Goal: Task Accomplishment & Management: Manage account settings

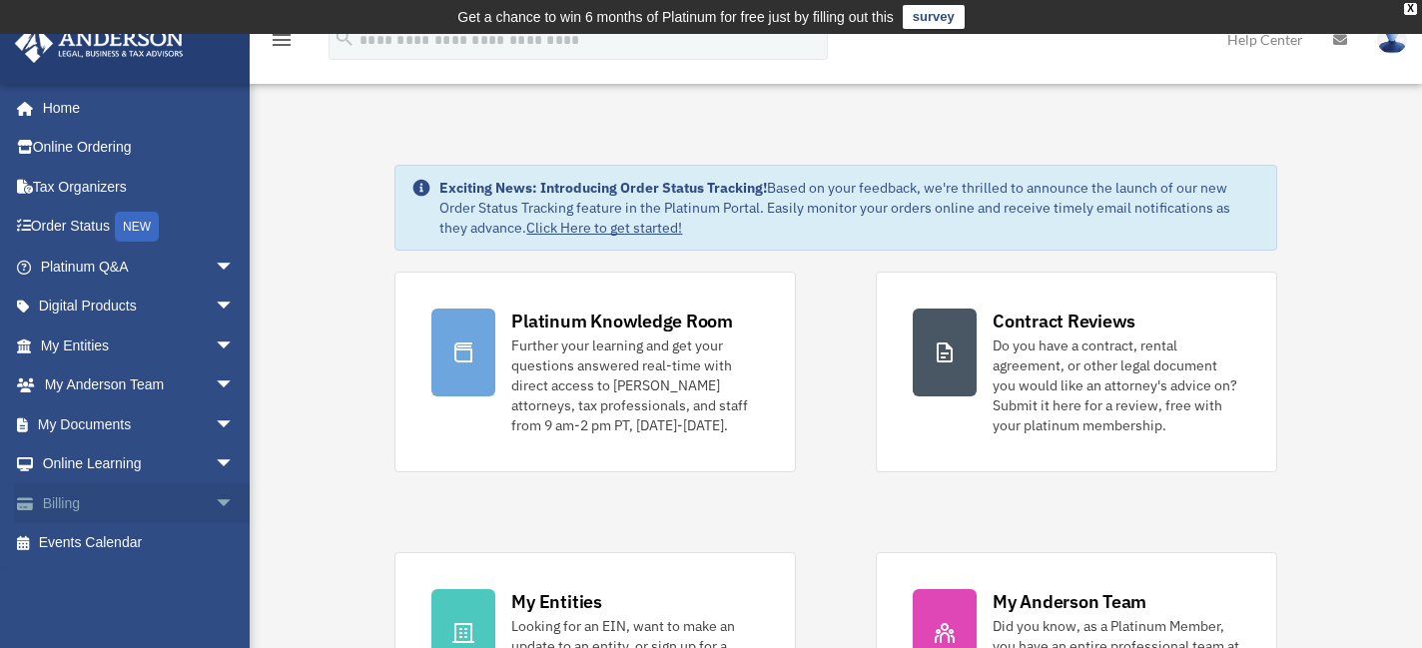
click at [81, 499] on link "Billing arrow_drop_down" at bounding box center [139, 503] width 251 height 40
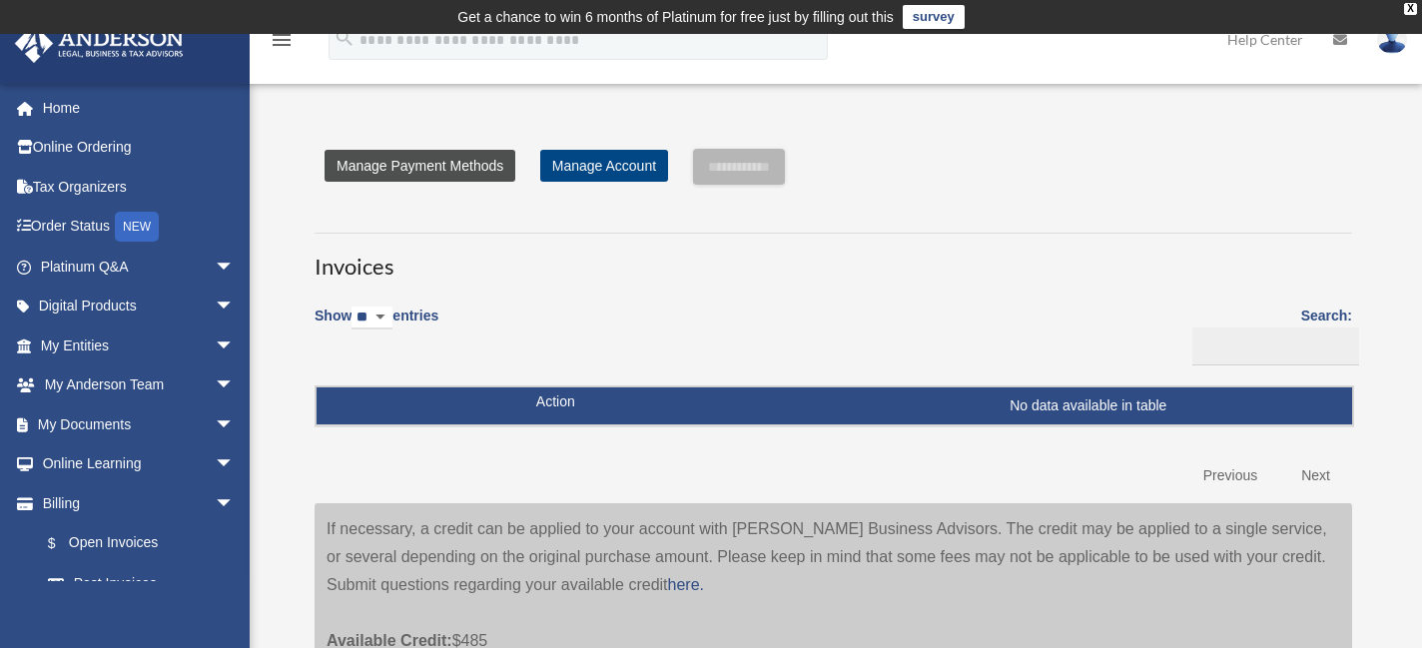
click at [440, 159] on link "Manage Payment Methods" at bounding box center [419, 166] width 191 height 32
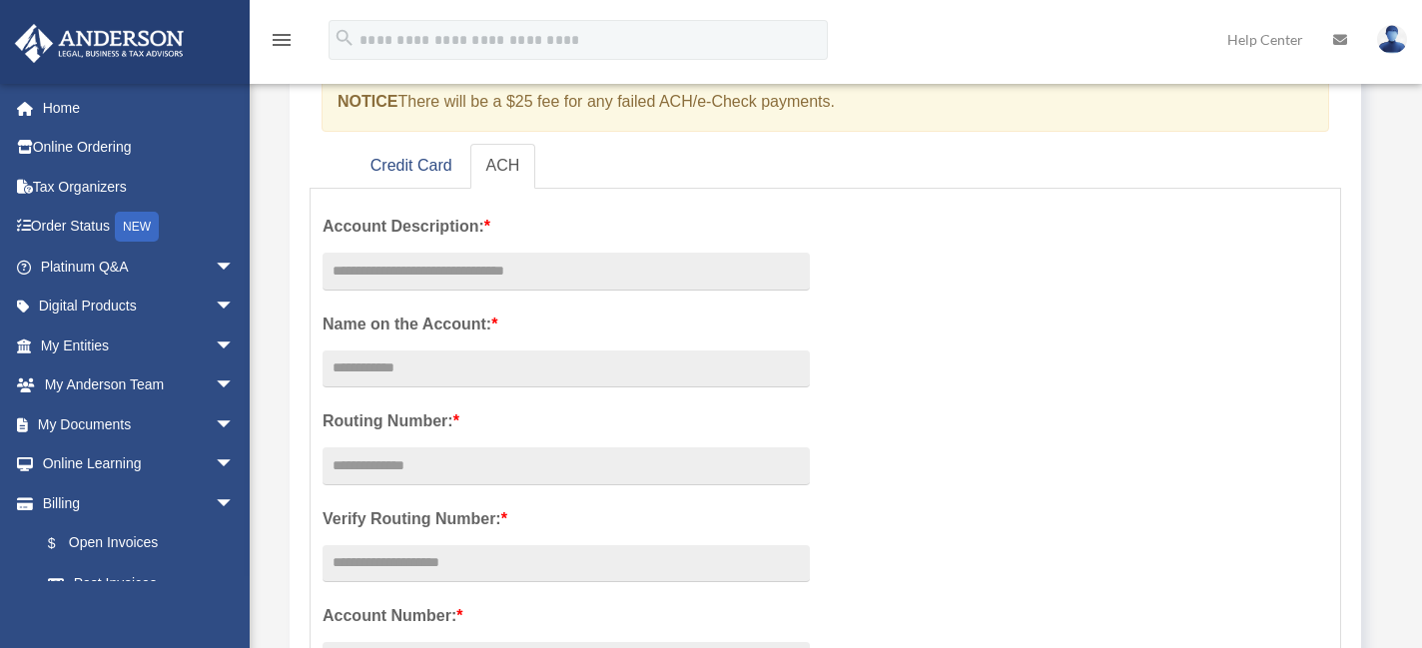
scroll to position [300, 0]
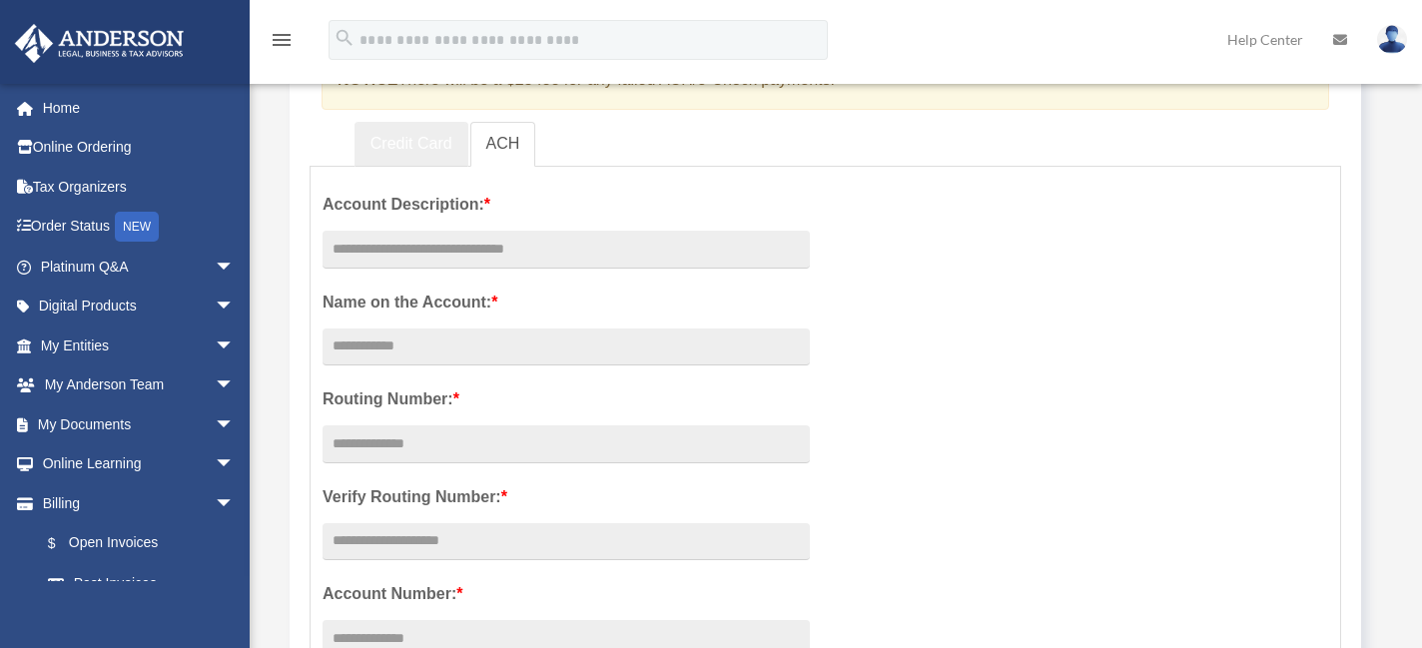
click at [373, 136] on link "Credit Card" at bounding box center [411, 144] width 114 height 45
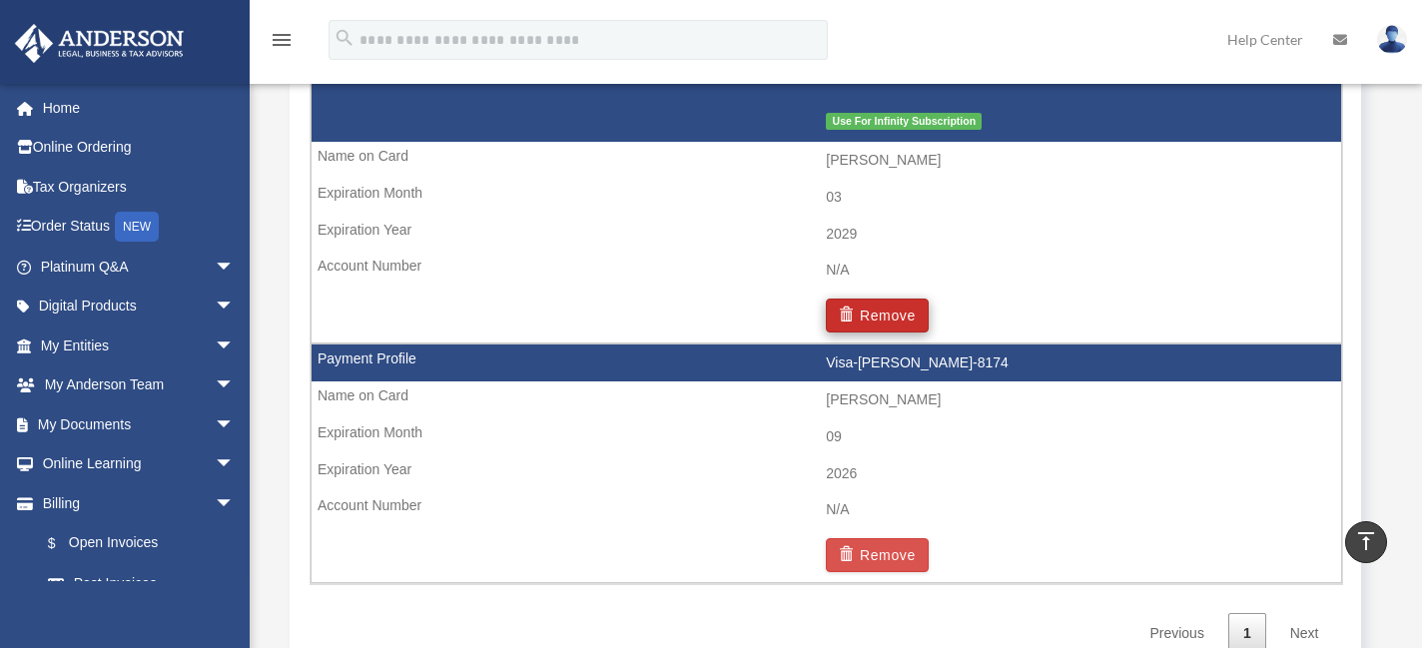
scroll to position [1298, 0]
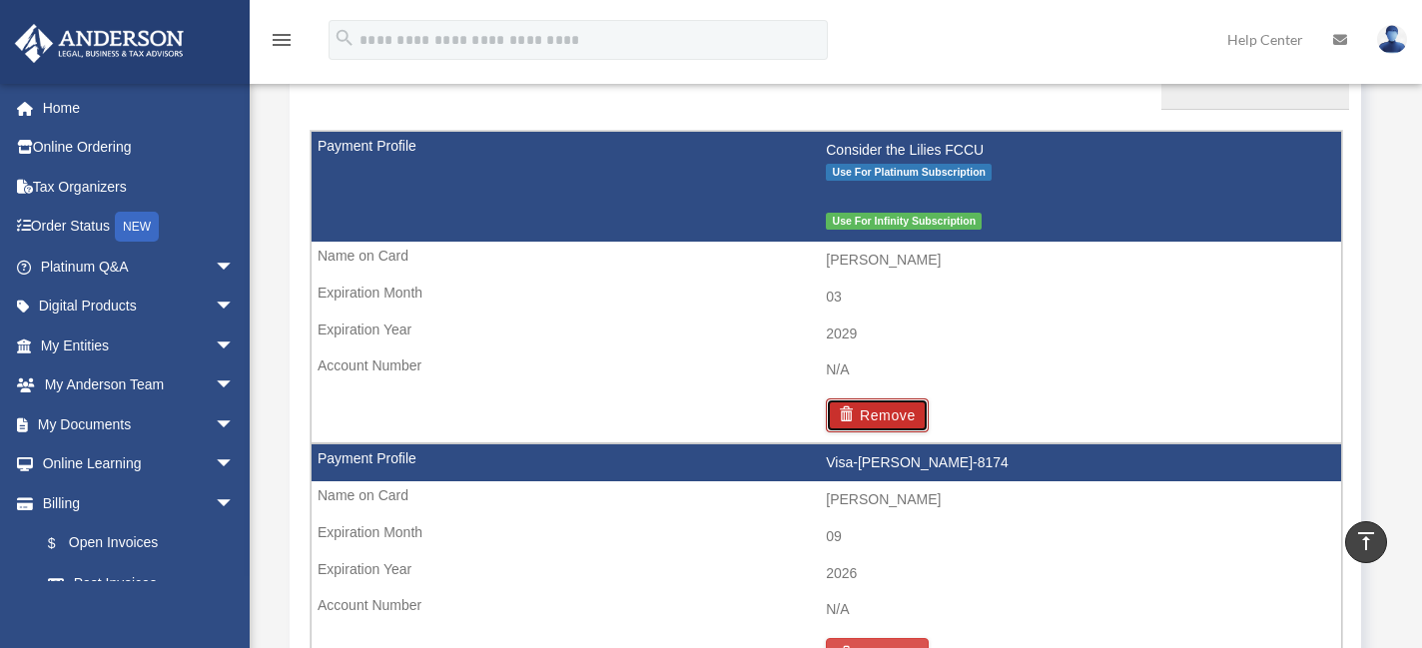
click at [881, 411] on button "Remove" at bounding box center [877, 415] width 103 height 34
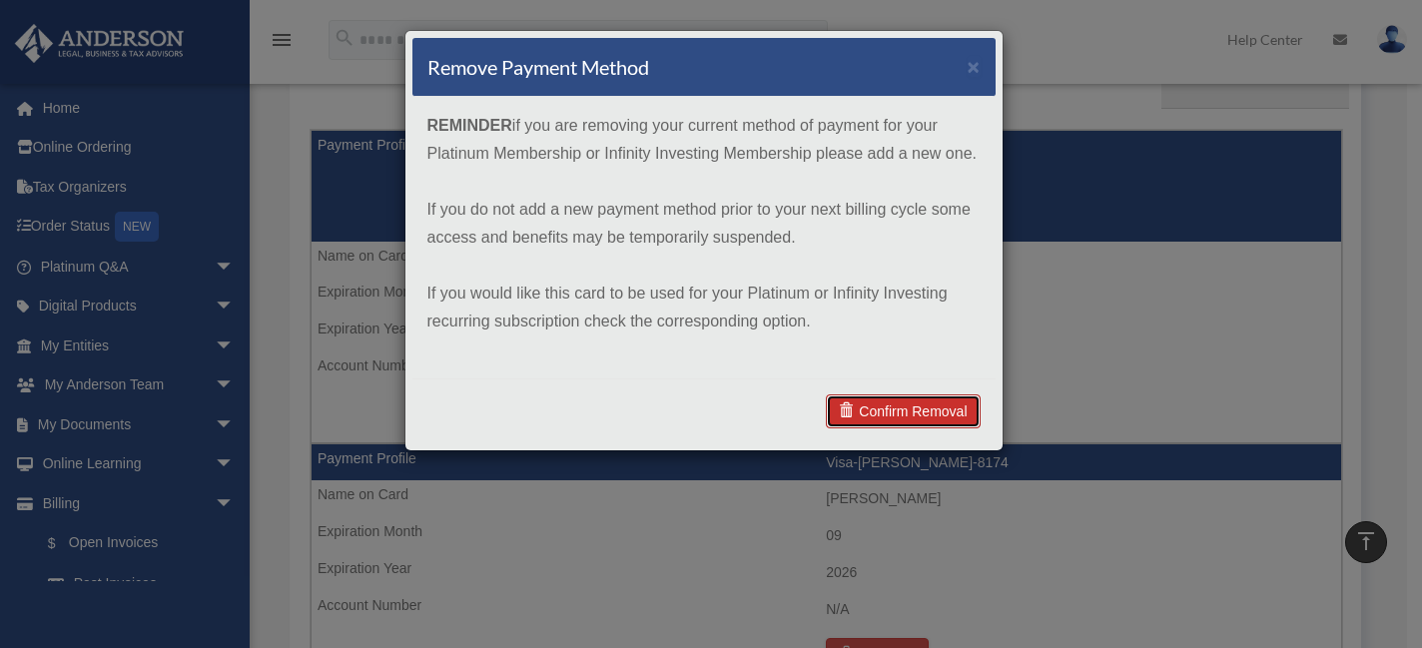
click at [917, 413] on link "Confirm Removal" at bounding box center [903, 411] width 154 height 34
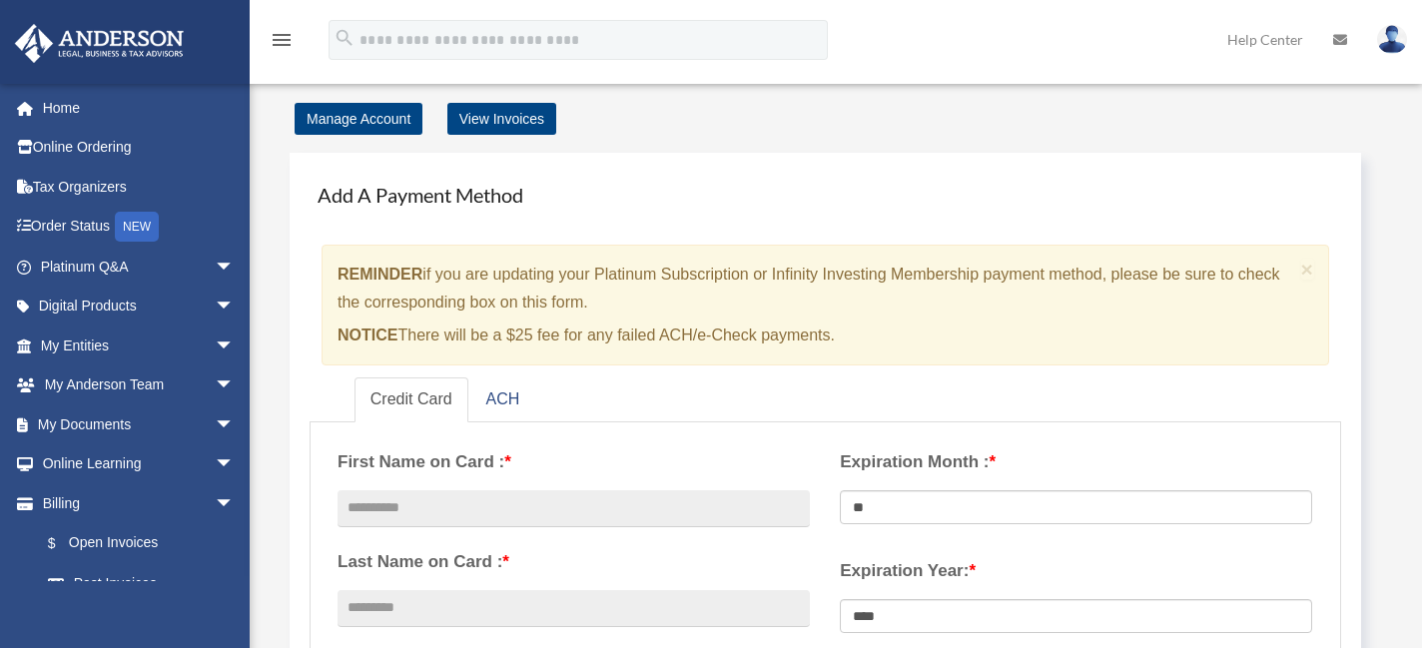
scroll to position [0, 0]
